Goal: Check status: Check status

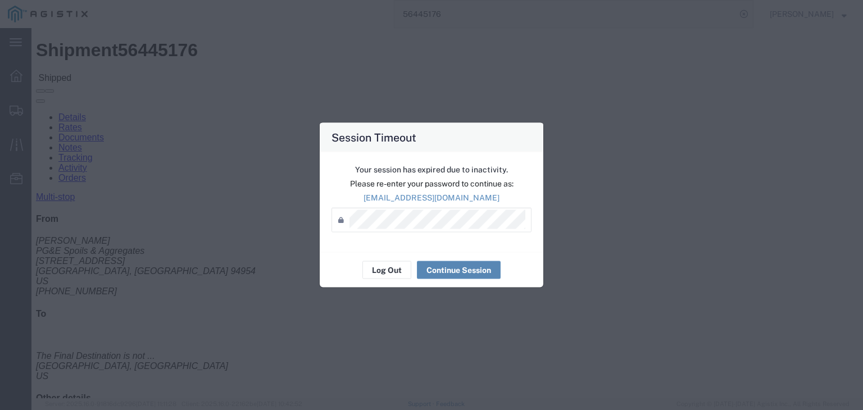
click at [436, 273] on button "Continue Session" at bounding box center [459, 270] width 84 height 18
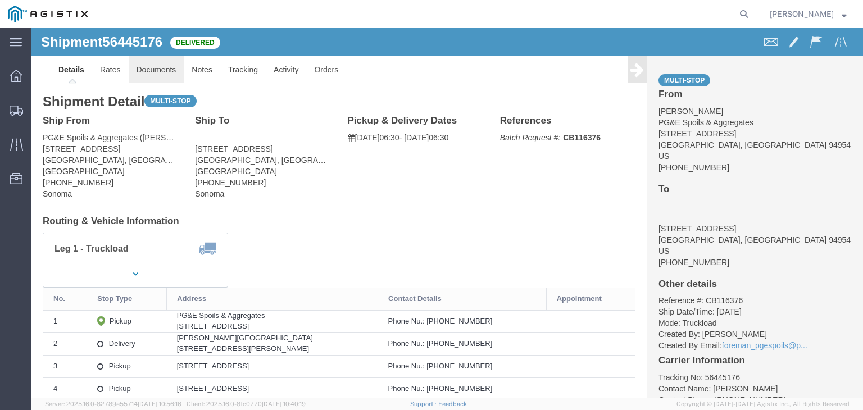
click link "Documents"
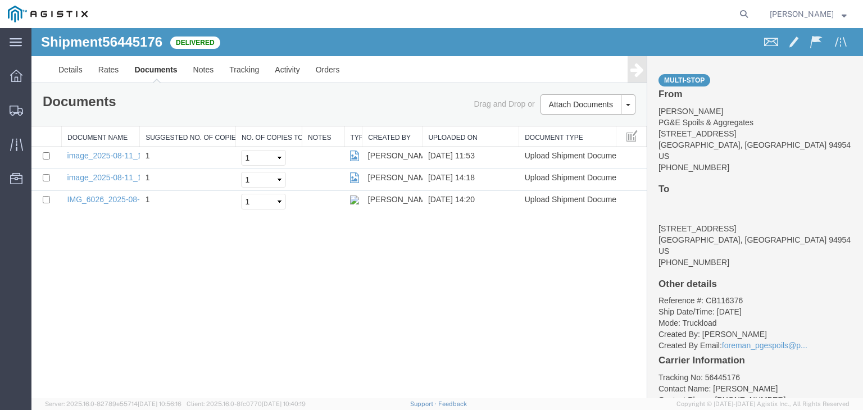
click at [638, 70] on icon at bounding box center [636, 70] width 13 height 16
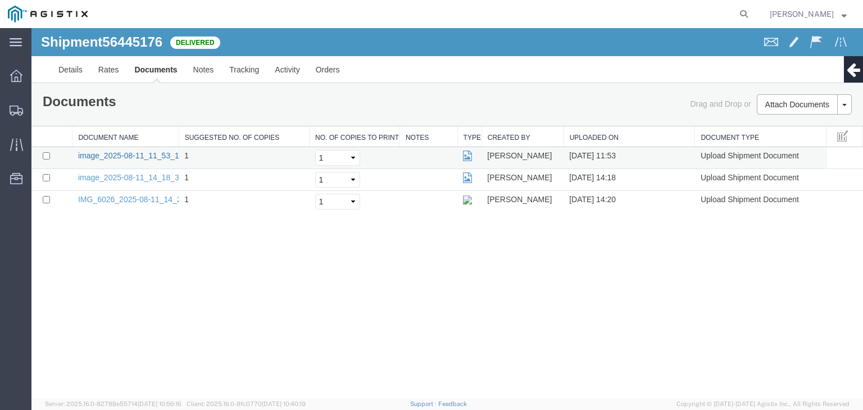
click at [157, 156] on link "image_2025-08-11_11_53_13.jpg" at bounding box center [137, 155] width 118 height 9
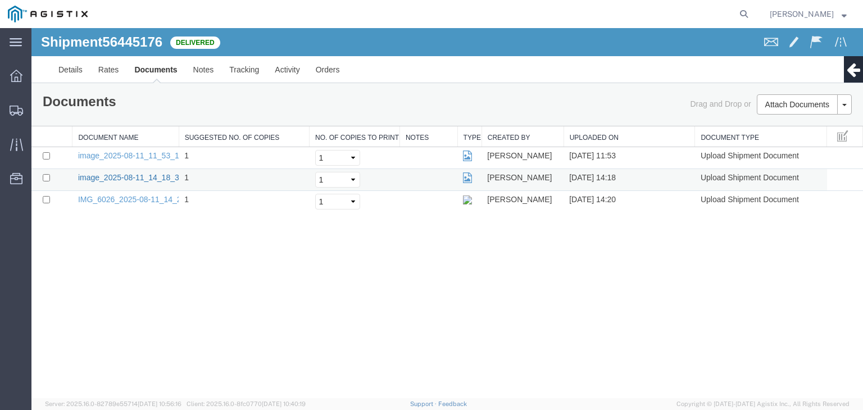
click at [165, 178] on link "image_2025-08-11_14_18_34.jpg" at bounding box center [137, 177] width 118 height 9
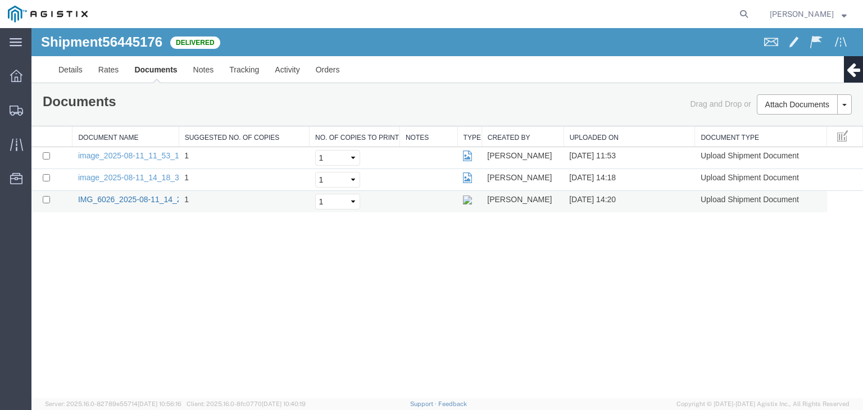
click at [167, 201] on link "IMG_6026_2025-08-11_14_20_51.jpeg" at bounding box center [147, 199] width 138 height 9
click at [245, 72] on link "Tracking" at bounding box center [244, 69] width 46 height 27
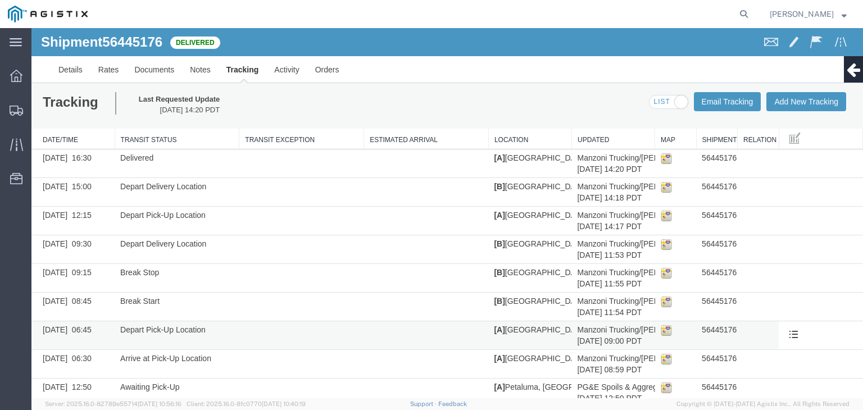
scroll to position [22, 0]
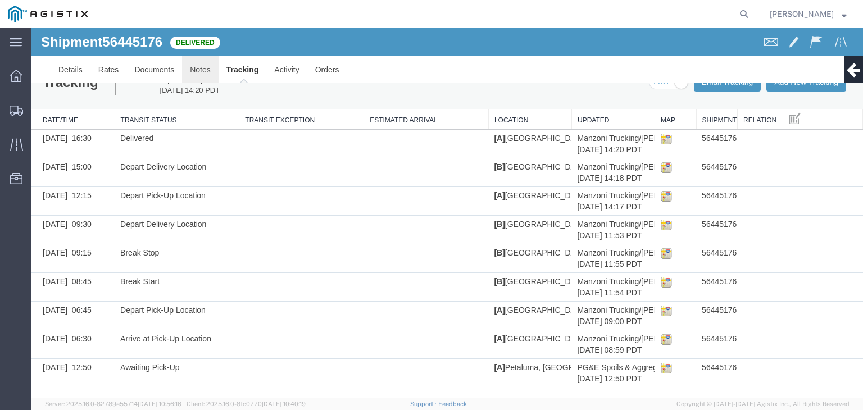
click at [201, 79] on link "Notes" at bounding box center [200, 69] width 37 height 27
